Goal: Obtain resource: Download file/media

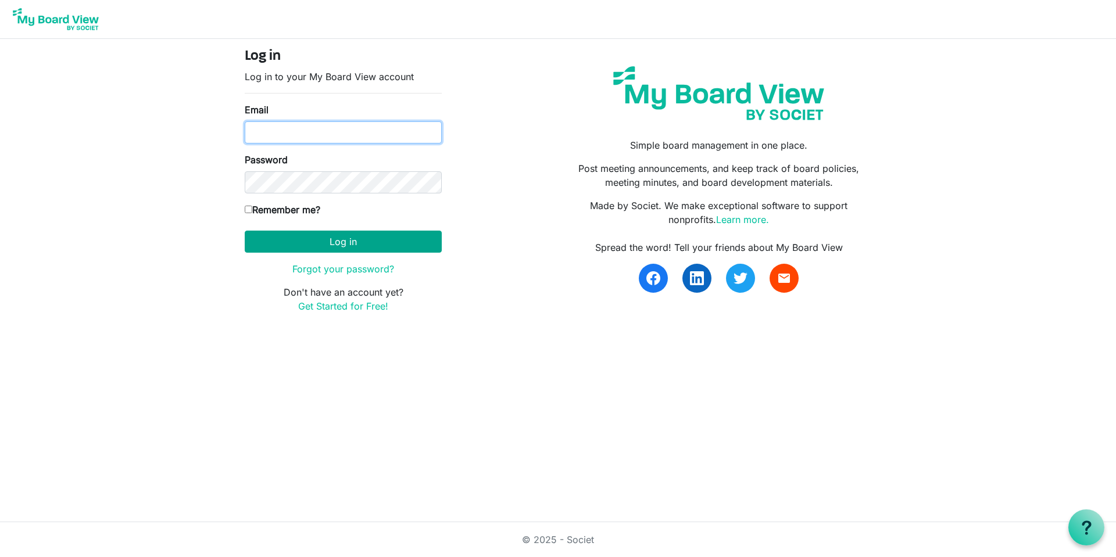
type input "luke.panning@gmail.com"
click at [309, 235] on button "Log in" at bounding box center [343, 242] width 197 height 22
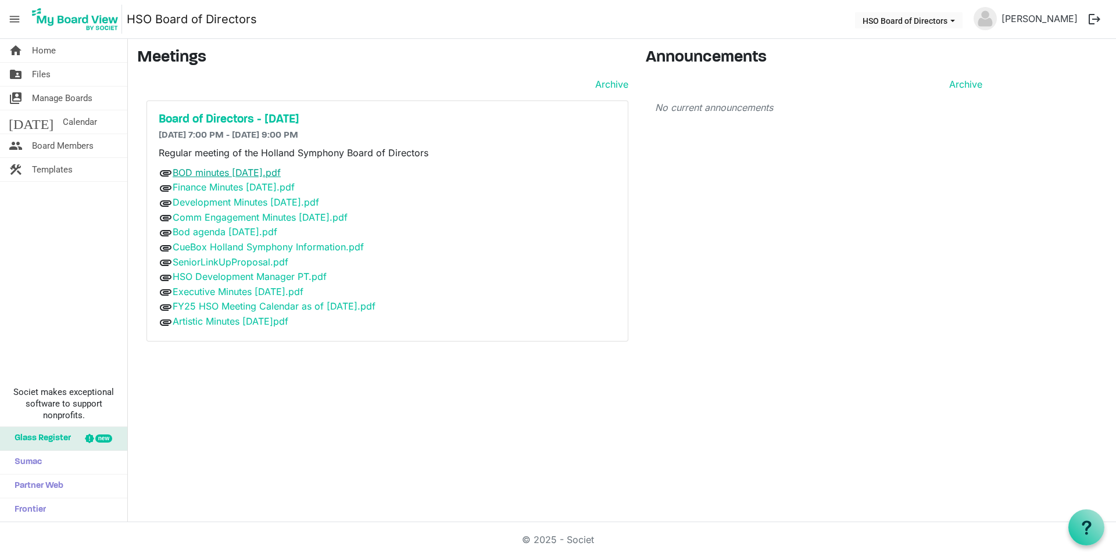
click at [188, 173] on link "BOD minutes [DATE].pdf" at bounding box center [227, 173] width 108 height 12
click at [238, 235] on link "Bod agenda [DATE].pdf" at bounding box center [225, 232] width 105 height 12
click at [245, 216] on link "Comm Engagement Minutes [DATE].pdf" at bounding box center [260, 218] width 175 height 12
click at [252, 202] on link "Development Minutes [DATE].pdf" at bounding box center [246, 202] width 146 height 12
click at [225, 291] on link "Executive Minutes [DATE].pdf" at bounding box center [238, 292] width 131 height 12
